Goal: Information Seeking & Learning: Check status

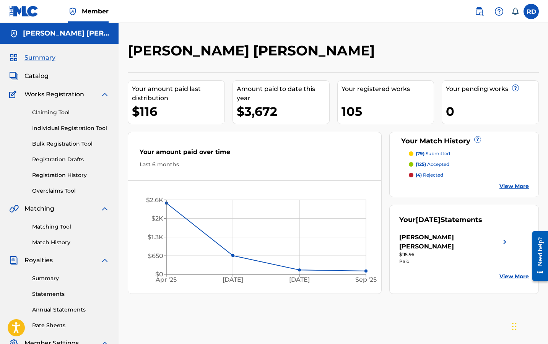
click at [50, 175] on link "Registration History" at bounding box center [70, 175] width 77 height 8
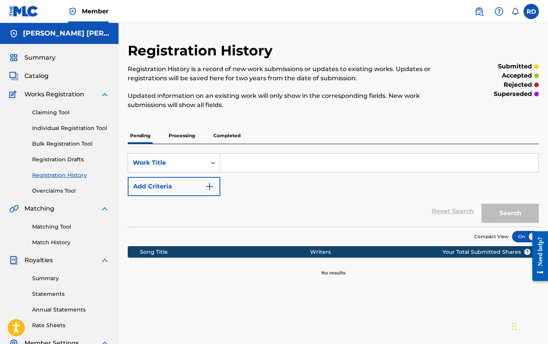
click at [185, 138] on p "Processing" at bounding box center [181, 136] width 31 height 16
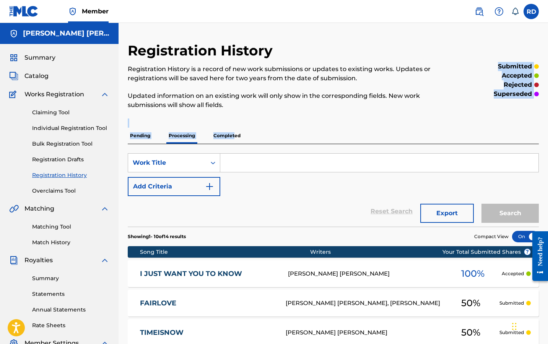
drag, startPoint x: 235, startPoint y: 135, endPoint x: 295, endPoint y: 103, distance: 68.1
click at [295, 103] on div "Registration History Registration History is a record of new work submissions o…" at bounding box center [333, 323] width 411 height 562
click at [295, 103] on p "Updated information on an existing work will only show in the corresponding fie…" at bounding box center [286, 100] width 317 height 18
click at [215, 274] on link "I JUST WANT YOU TO KNOW" at bounding box center [209, 274] width 138 height 9
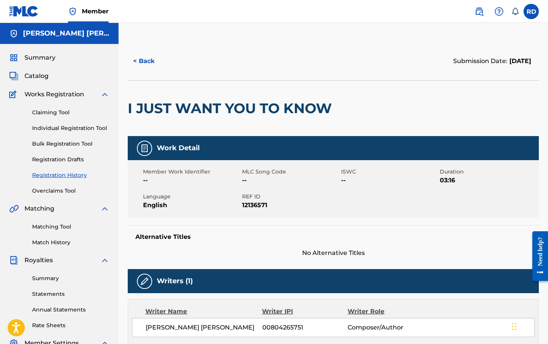
click at [58, 226] on link "Matching Tool" at bounding box center [70, 227] width 77 height 8
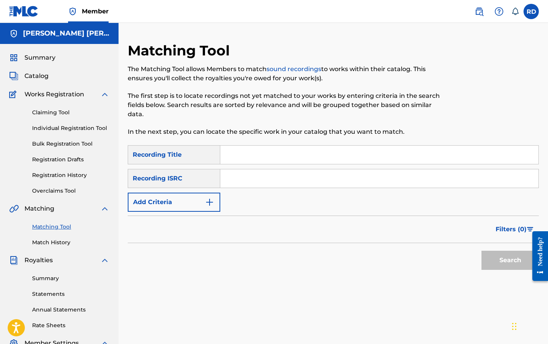
click at [253, 154] on input "Search Form" at bounding box center [379, 155] width 318 height 18
type input "I just want you to know"
click at [184, 212] on form "SearchWithCriteria07a43a8f-0a2c-42e9-9c78-b2c56f3052f8 Recording Title I just w…" at bounding box center [333, 209] width 411 height 128
click at [187, 208] on button "Add Criteria" at bounding box center [174, 202] width 93 height 19
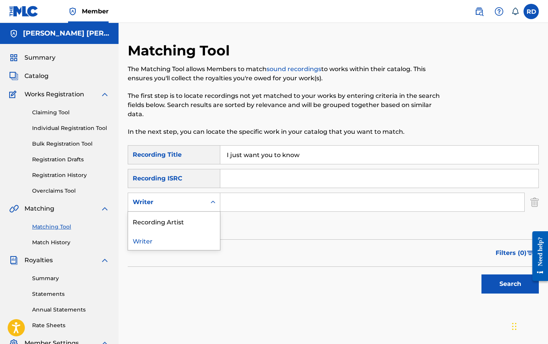
click at [202, 206] on div "Writer" at bounding box center [167, 202] width 78 height 15
click at [201, 214] on div "Recording Artist" at bounding box center [174, 221] width 92 height 19
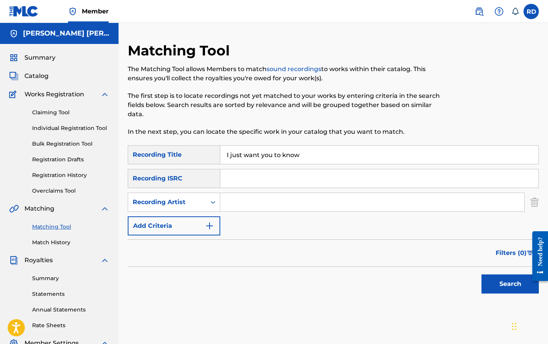
click at [246, 209] on input "Search Form" at bounding box center [372, 202] width 304 height 18
type input "romderful"
click at [510, 284] on button "Search" at bounding box center [509, 284] width 57 height 19
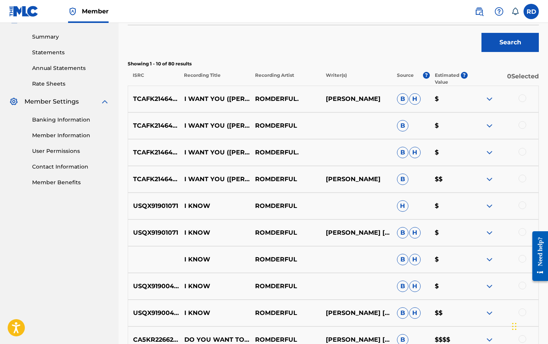
scroll to position [262, 0]
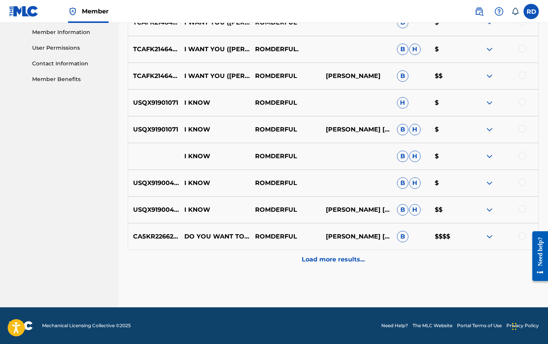
click at [262, 262] on div "Load more results..." at bounding box center [333, 259] width 411 height 19
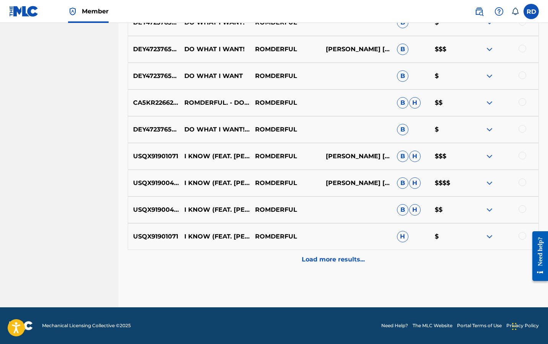
click at [264, 261] on div "Load more results..." at bounding box center [333, 259] width 411 height 19
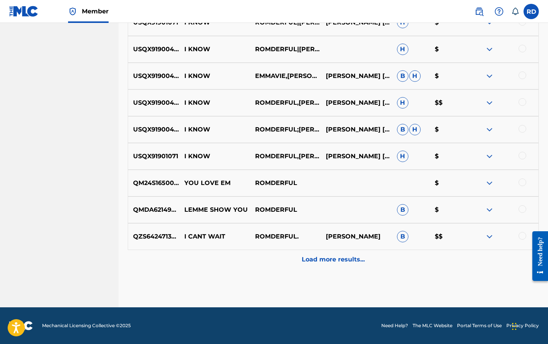
click at [267, 261] on div "Load more results..." at bounding box center [333, 259] width 411 height 19
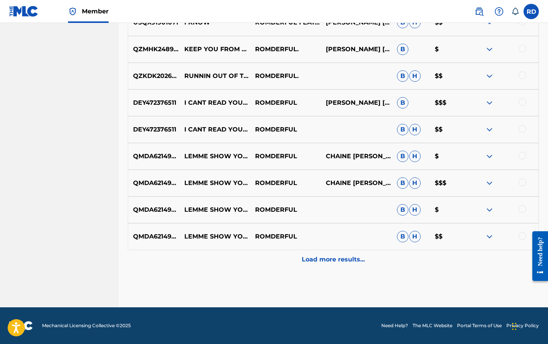
click at [273, 262] on div "Load more results..." at bounding box center [333, 259] width 411 height 19
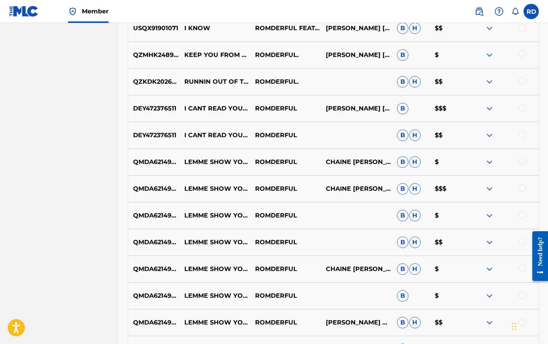
scroll to position [1055, 0]
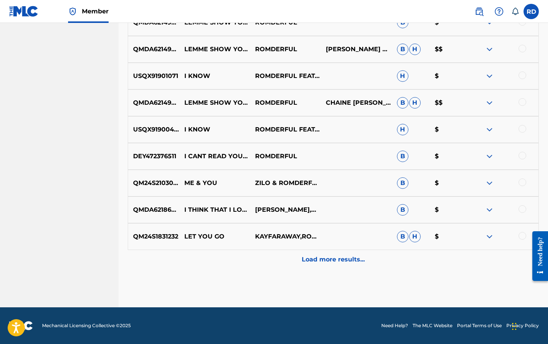
click at [262, 259] on div "Load more results..." at bounding box center [333, 259] width 411 height 19
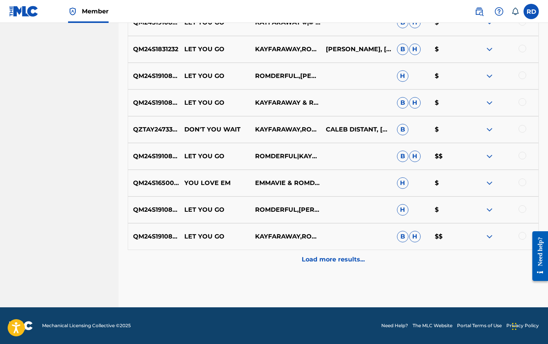
click at [263, 262] on div "Load more results..." at bounding box center [333, 259] width 411 height 19
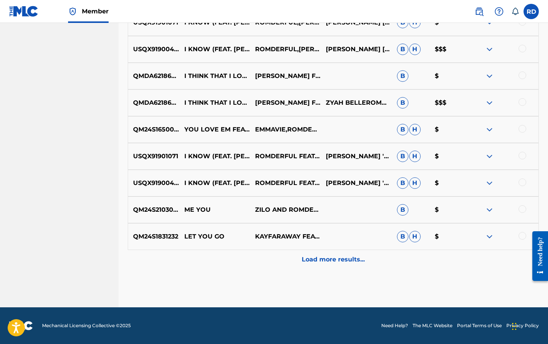
click at [268, 261] on div "Load more results..." at bounding box center [333, 259] width 411 height 19
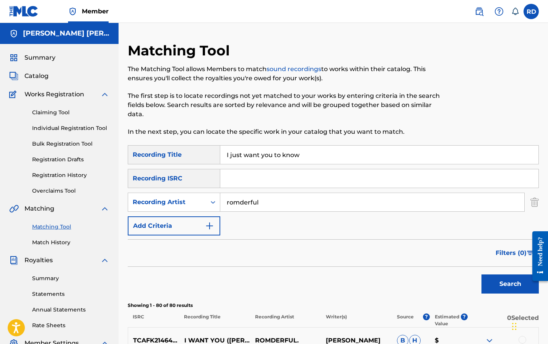
scroll to position [0, 0]
click at [212, 206] on icon "Search Form" at bounding box center [213, 202] width 8 height 8
click at [202, 218] on div "Writer" at bounding box center [174, 221] width 92 height 19
click at [261, 215] on div "SearchWithCriteria07a43a8f-0a2c-42e9-9c78-b2c56f3052f8 Recording Title I just w…" at bounding box center [333, 190] width 411 height 90
click at [263, 205] on input "Search Form" at bounding box center [372, 202] width 304 height 18
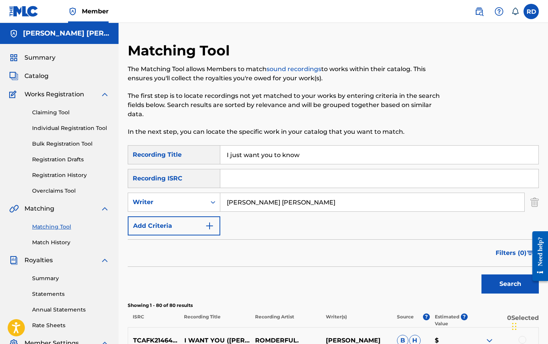
type input "rommel Alexander donald"
click at [510, 284] on button "Search" at bounding box center [509, 284] width 57 height 19
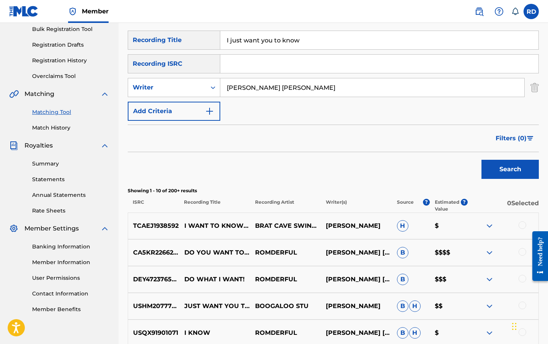
scroll to position [112, 0]
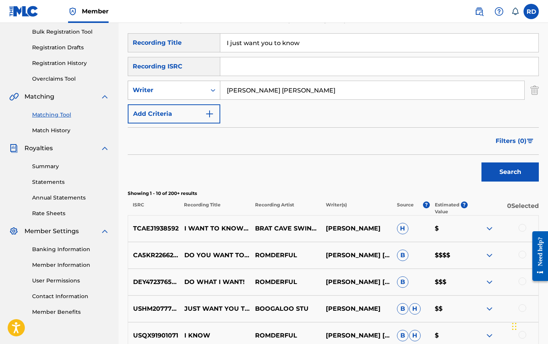
click at [205, 84] on div "Writer" at bounding box center [167, 90] width 78 height 15
click at [205, 105] on div "Recording Artist" at bounding box center [174, 109] width 92 height 19
click at [247, 92] on input "Search Form" at bounding box center [372, 90] width 304 height 18
type input "rommel"
click at [510, 172] on button "Search" at bounding box center [509, 171] width 57 height 19
